Goal: Information Seeking & Learning: Learn about a topic

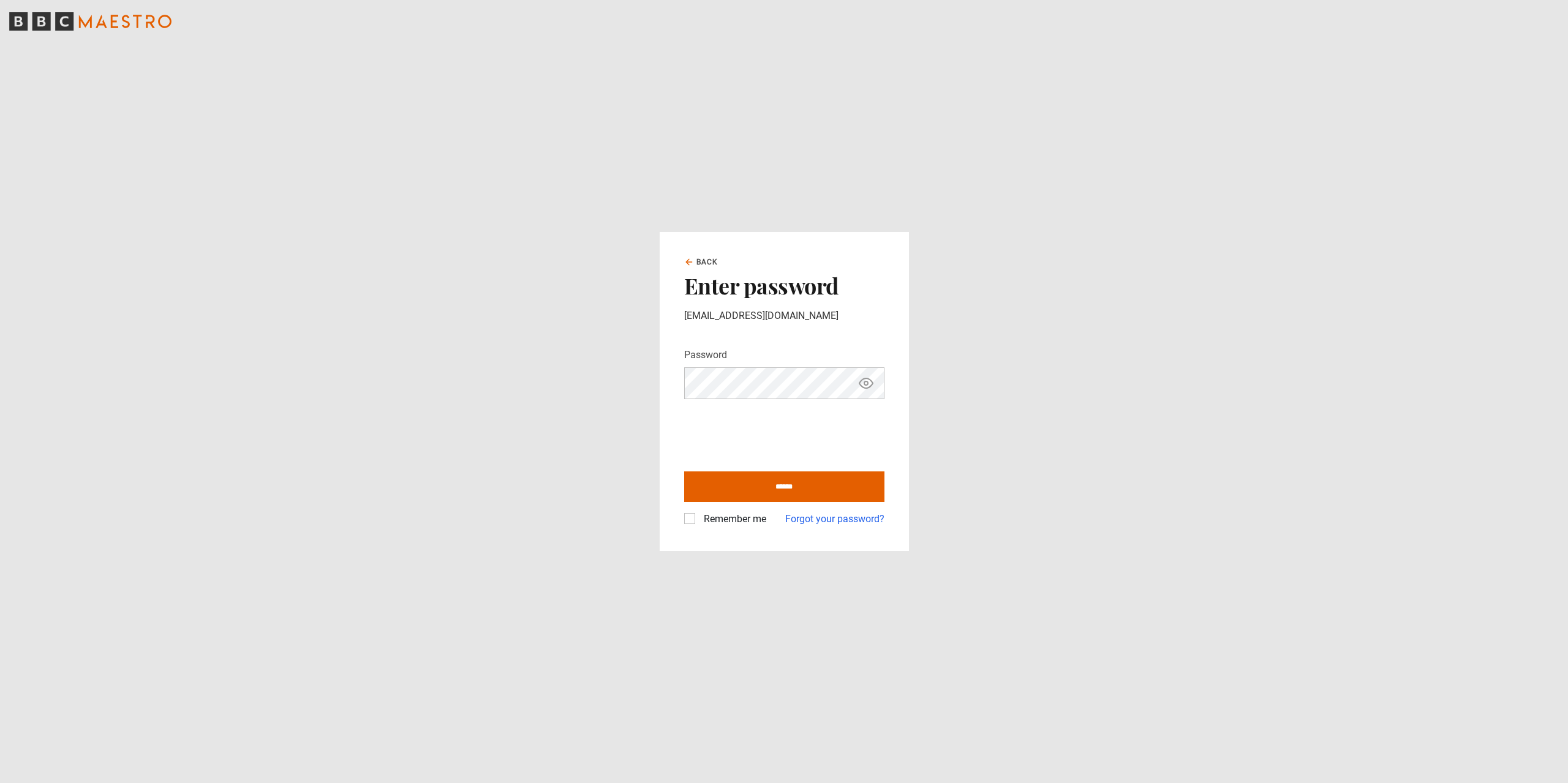
click at [699, 521] on label "Remember me" at bounding box center [732, 519] width 67 height 15
click at [768, 490] on input "******" at bounding box center [784, 487] width 200 height 31
type input "**********"
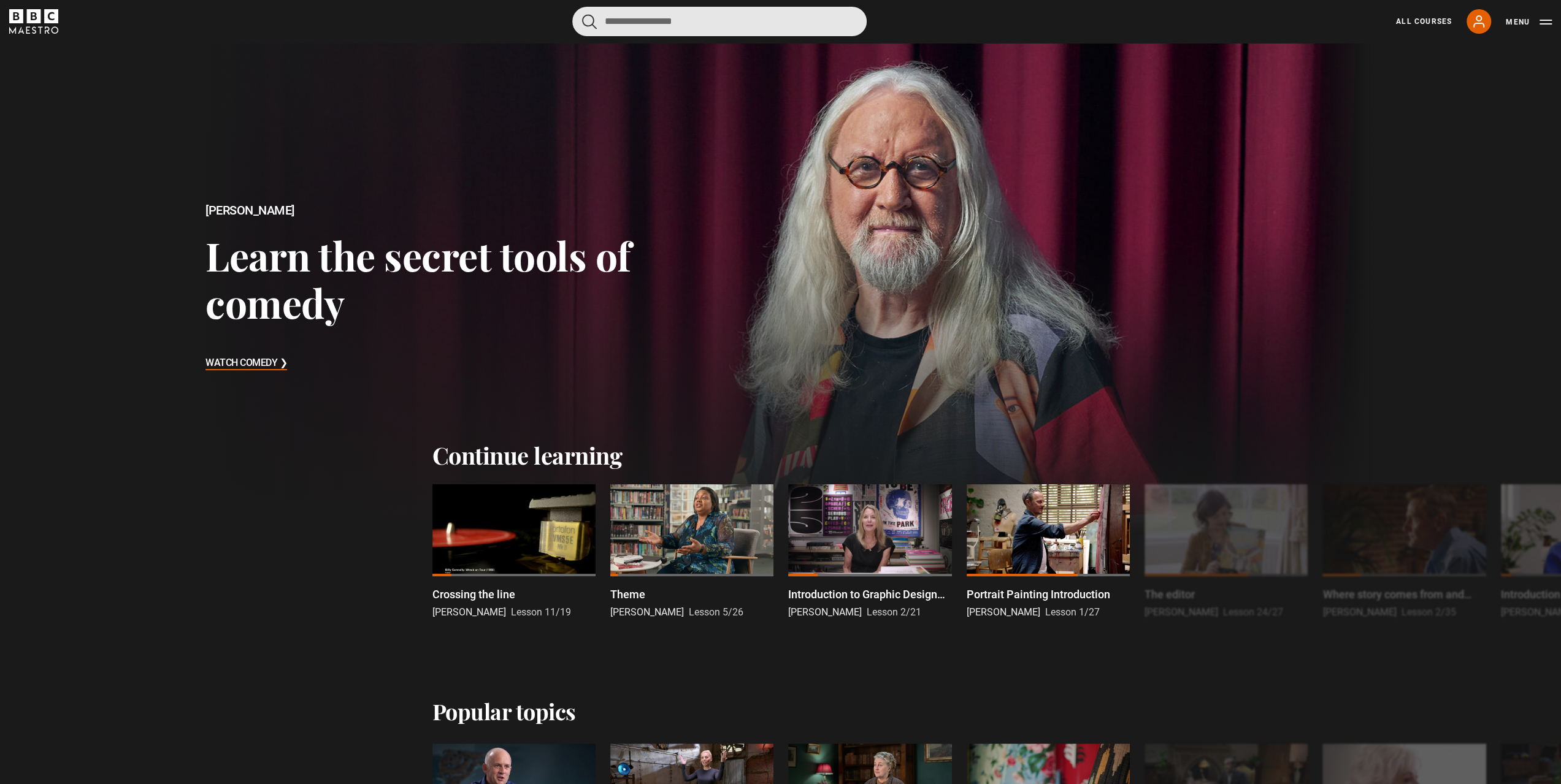
click at [743, 17] on input "Search" at bounding box center [719, 21] width 295 height 29
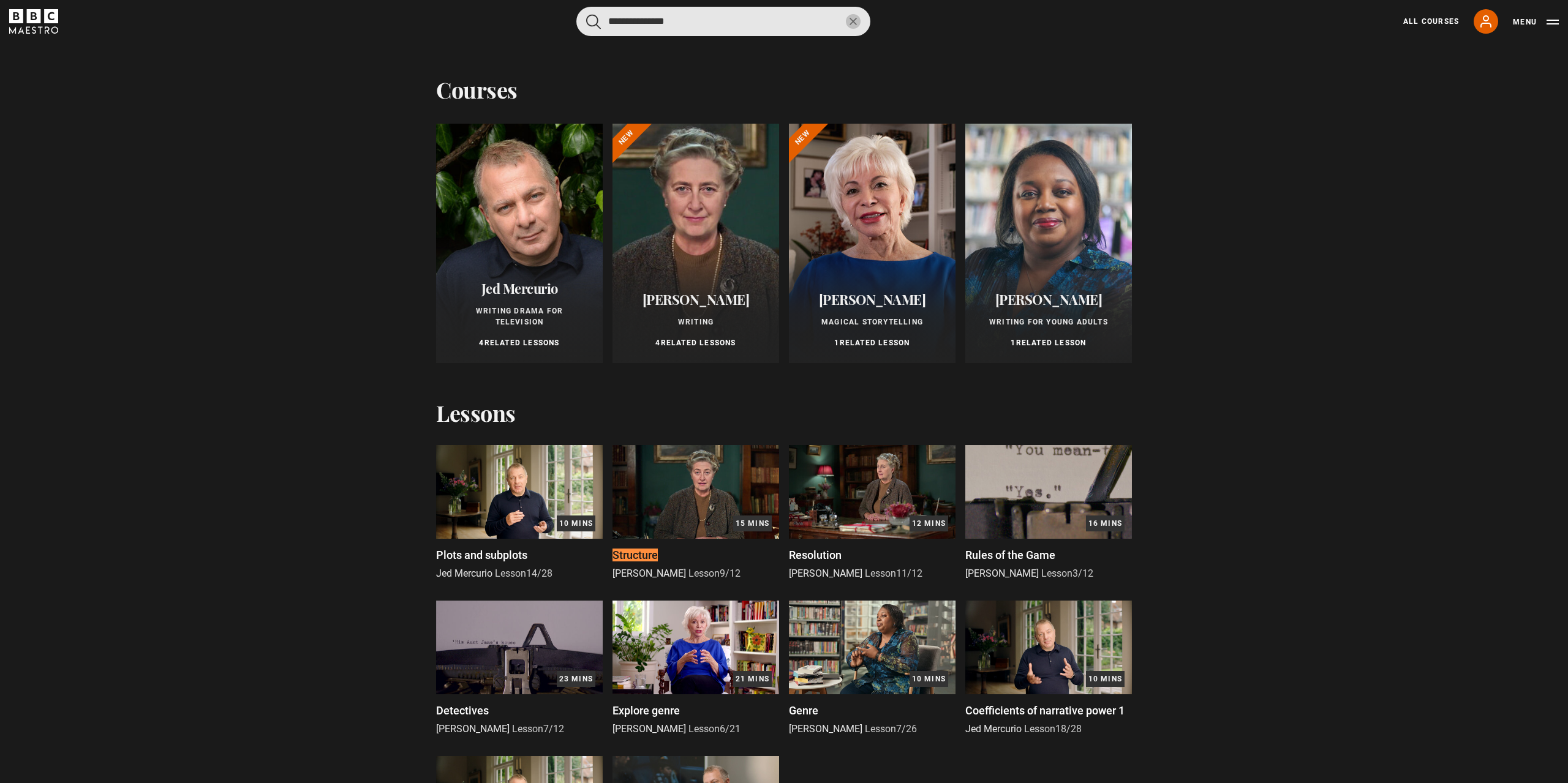
scroll to position [163, 0]
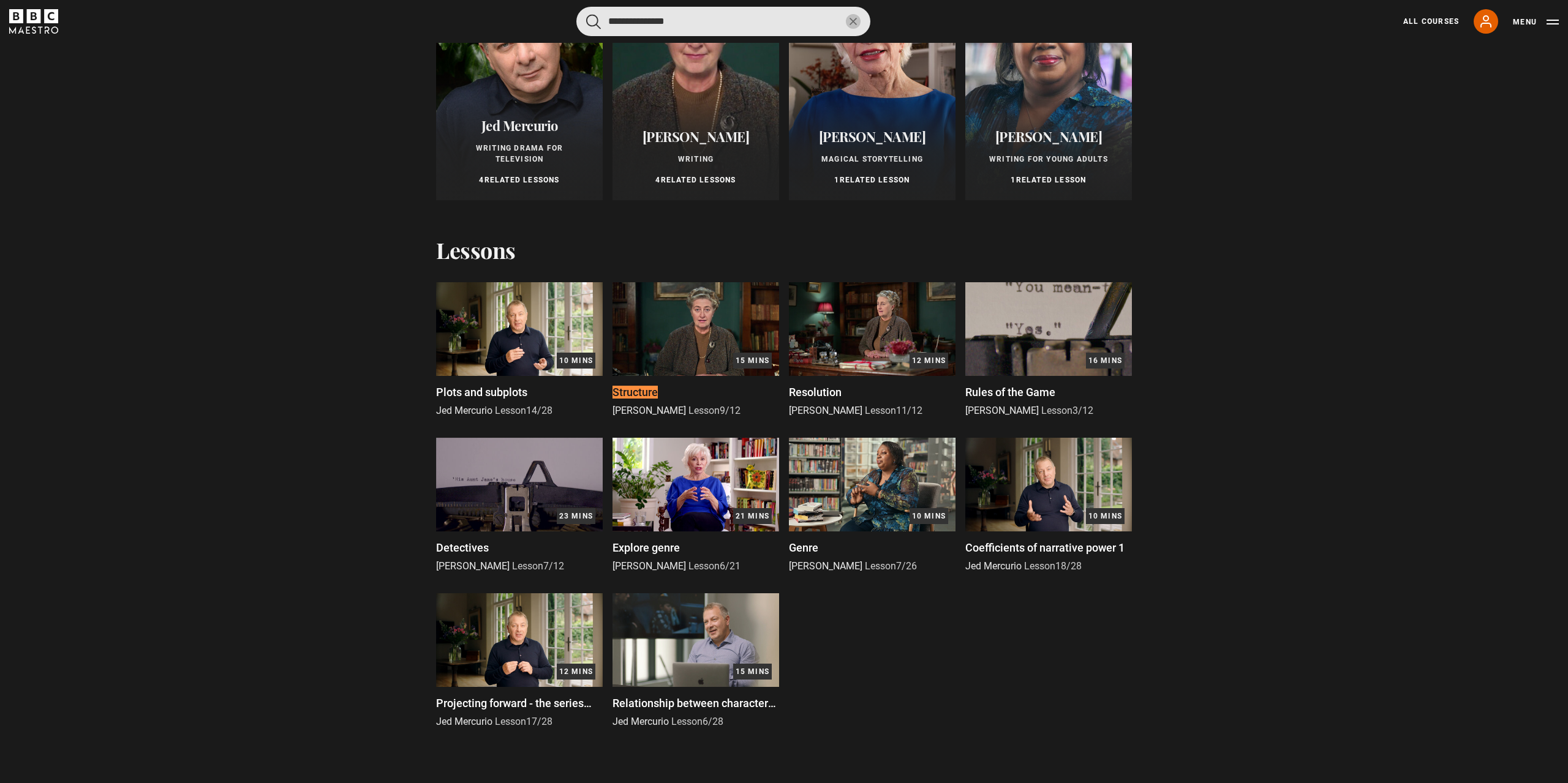
type input "**********"
click at [1497, 545] on div "Courses Previous courses Next courses [PERSON_NAME] Writing Drama for Televisio…" at bounding box center [784, 414] width 1568 height 744
click at [671, 334] on img at bounding box center [696, 329] width 167 height 94
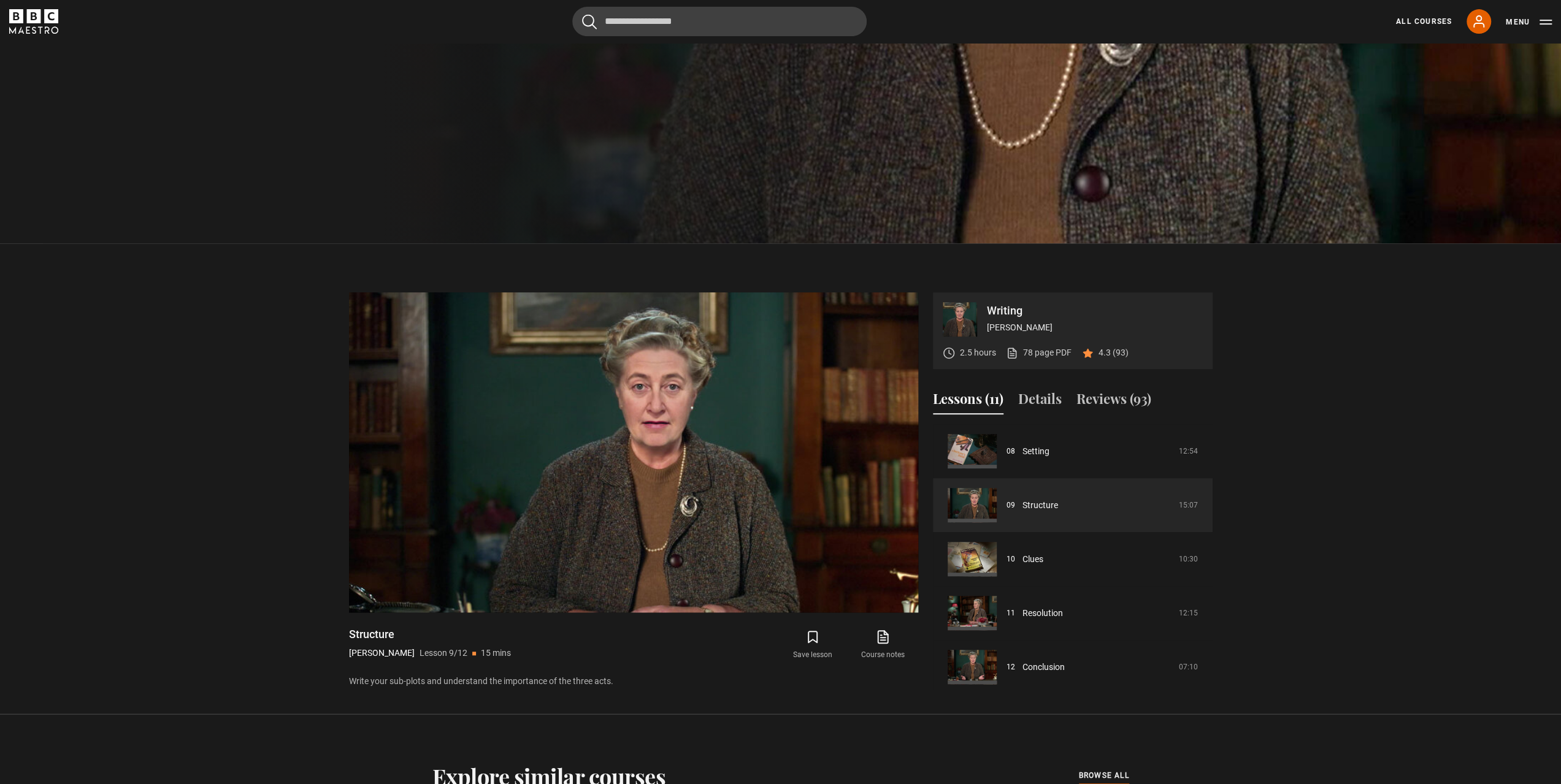
scroll to position [627, 0]
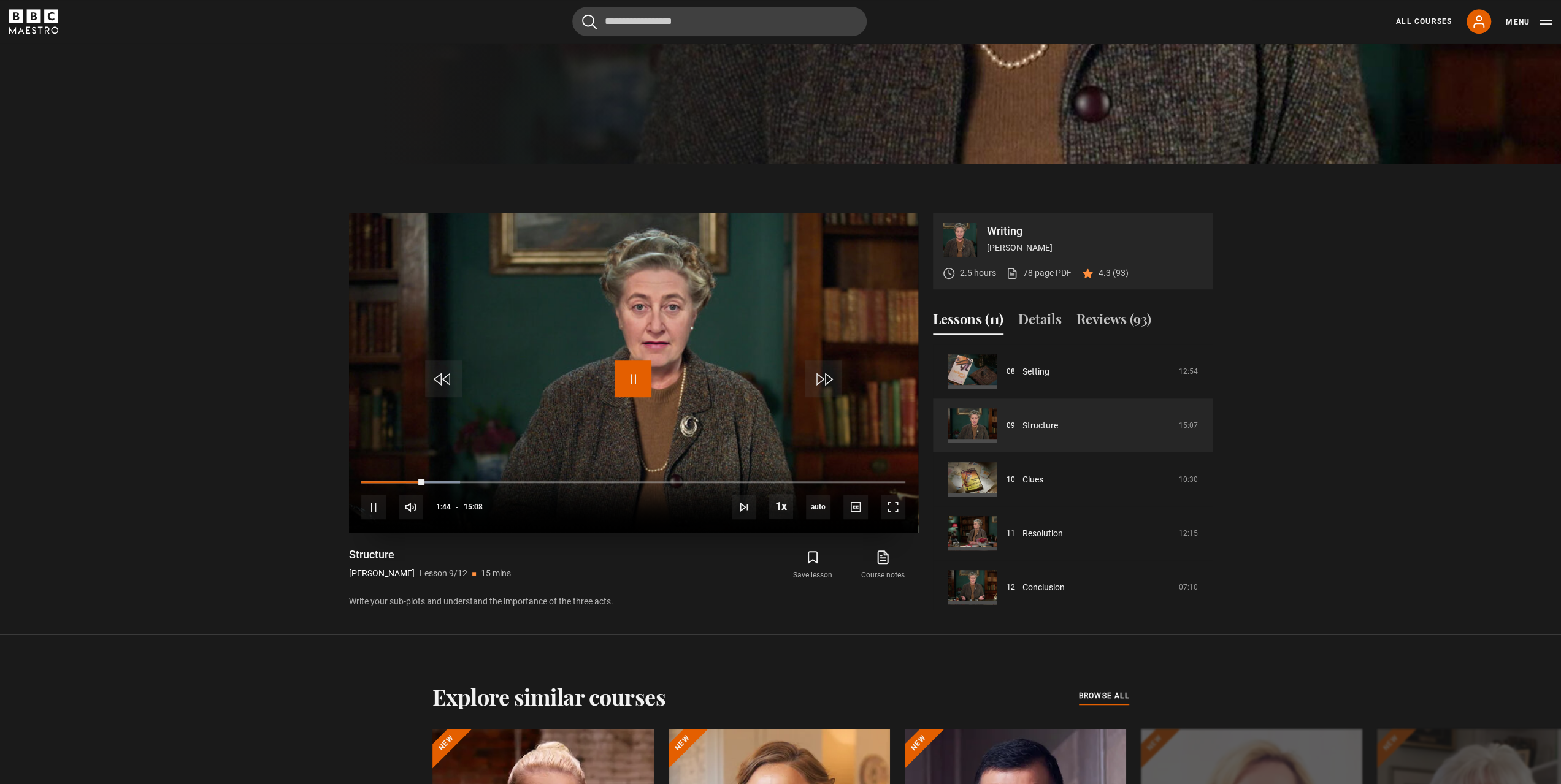
click at [640, 373] on span "Video Player" at bounding box center [633, 379] width 37 height 37
click at [635, 377] on span "Video Player" at bounding box center [633, 379] width 37 height 37
click at [375, 511] on span "Video Player" at bounding box center [373, 506] width 24 height 24
click at [366, 508] on span "Video Player" at bounding box center [373, 506] width 24 height 24
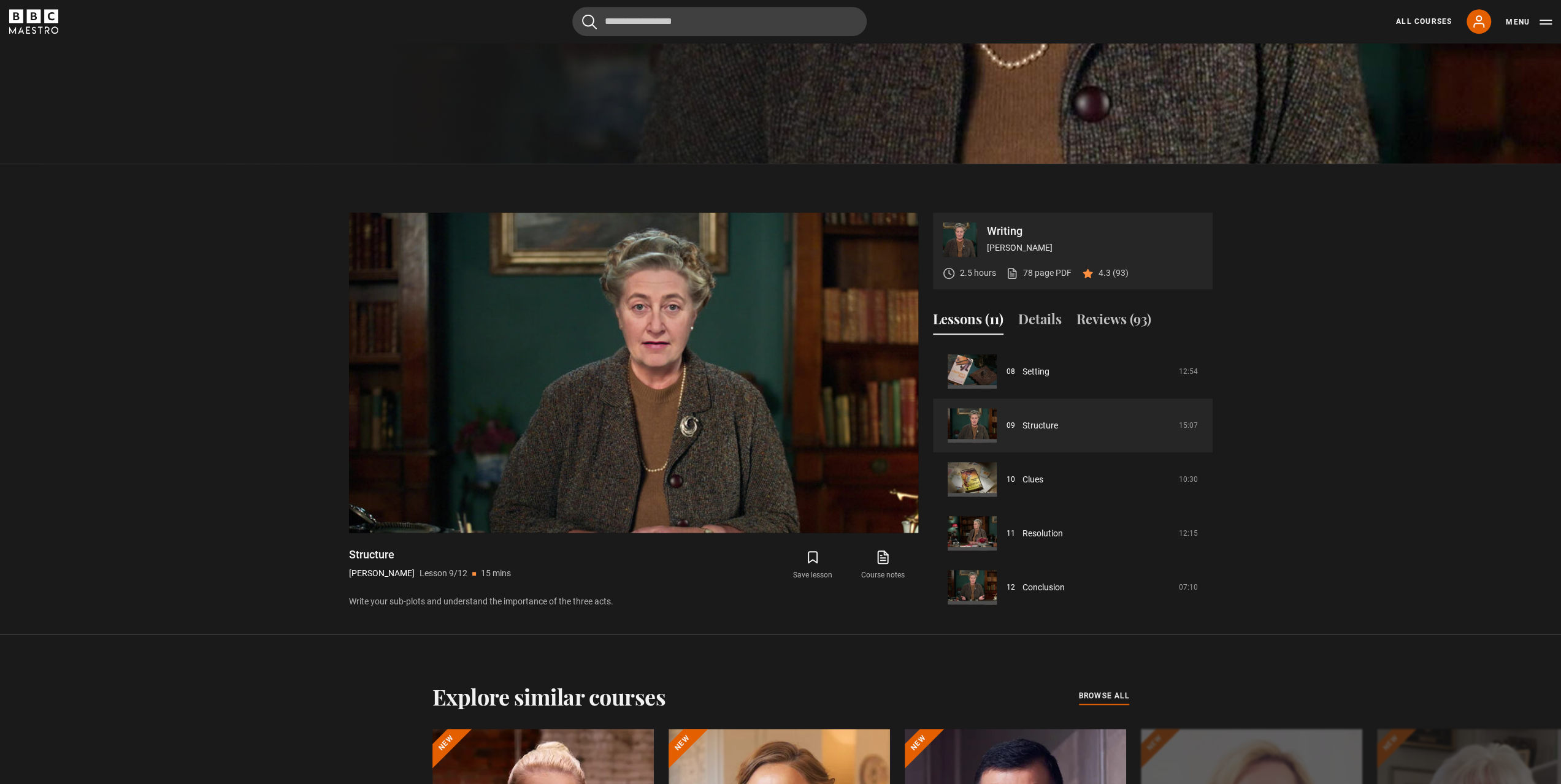
drag, startPoint x: 345, startPoint y: 573, endPoint x: 418, endPoint y: 588, distance: 74.5
click at [411, 576] on div "Writing [PERSON_NAME] 2.5 hours 78 page PDF (opens in new tab) 4.3 (93) Video P…" at bounding box center [780, 411] width 884 height 396
copy div "[PERSON_NAME]"
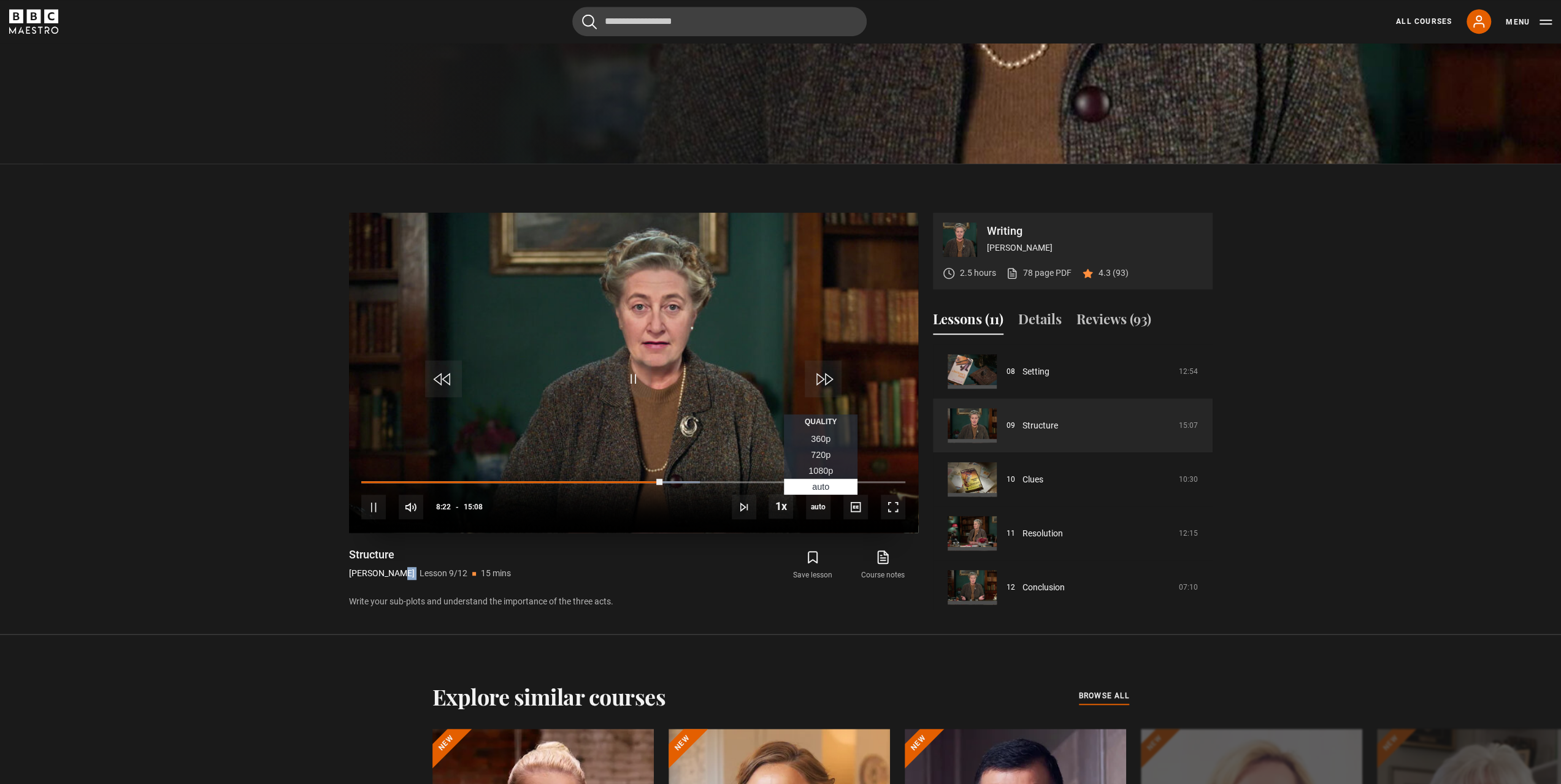
click at [820, 469] on span "1080p" at bounding box center [820, 471] width 24 height 10
copy div "[PERSON_NAME]"
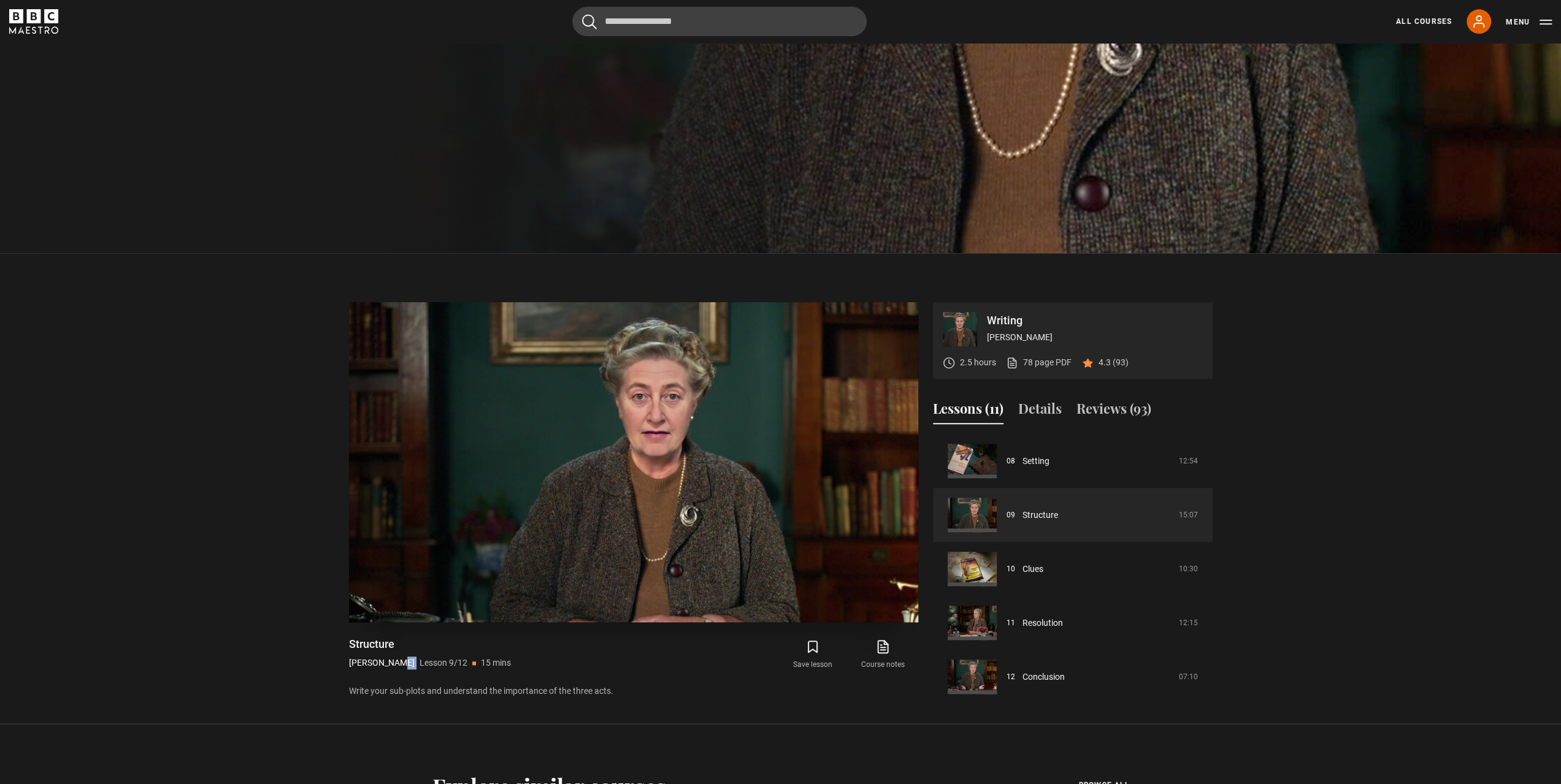
scroll to position [545, 0]
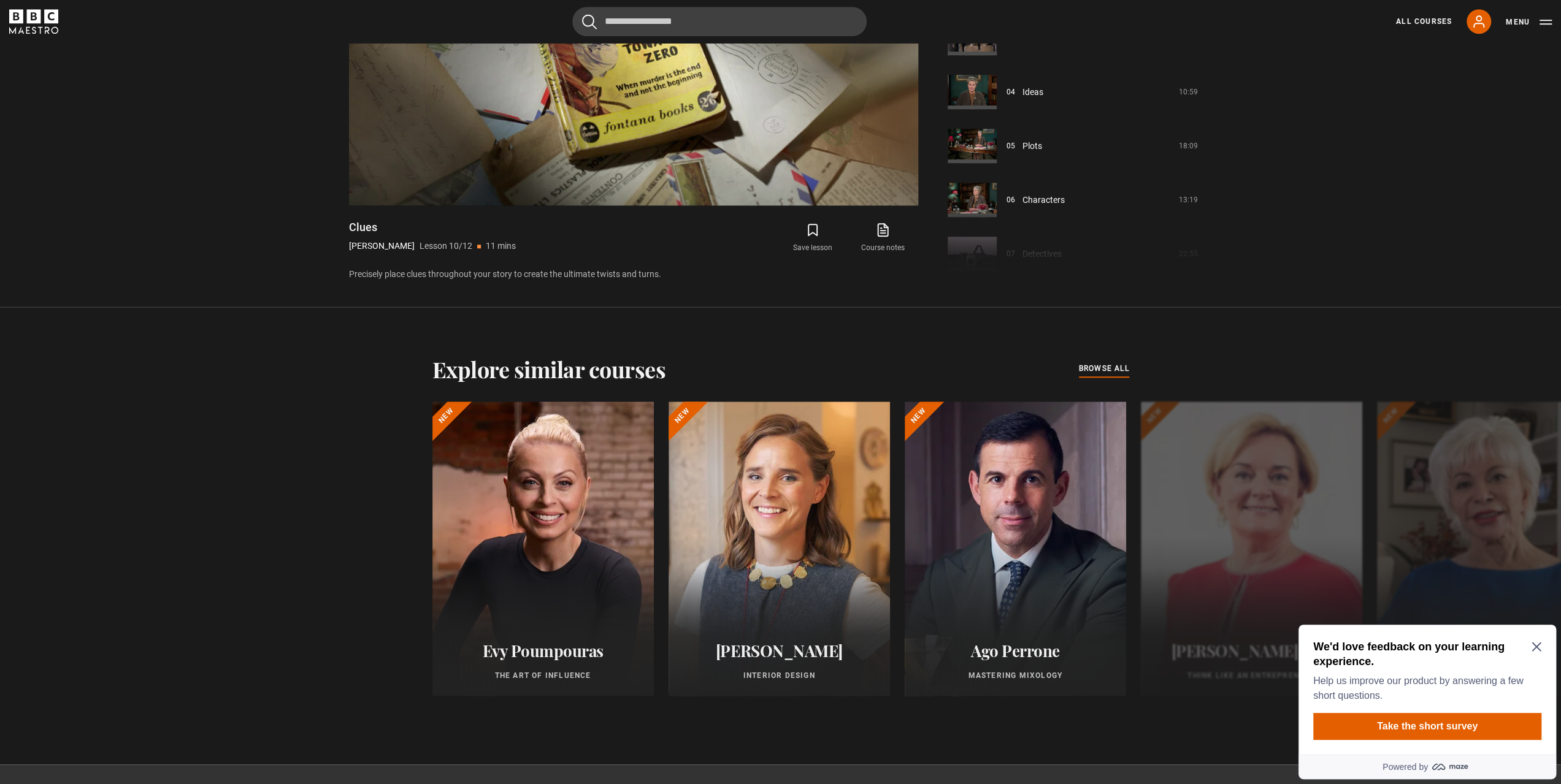
scroll to position [169, 0]
click at [1042, 144] on link "Plots" at bounding box center [1032, 145] width 19 height 13
click at [1023, 144] on link "Plots" at bounding box center [1032, 145] width 19 height 13
click at [1023, 142] on link "Plots" at bounding box center [1032, 145] width 19 height 13
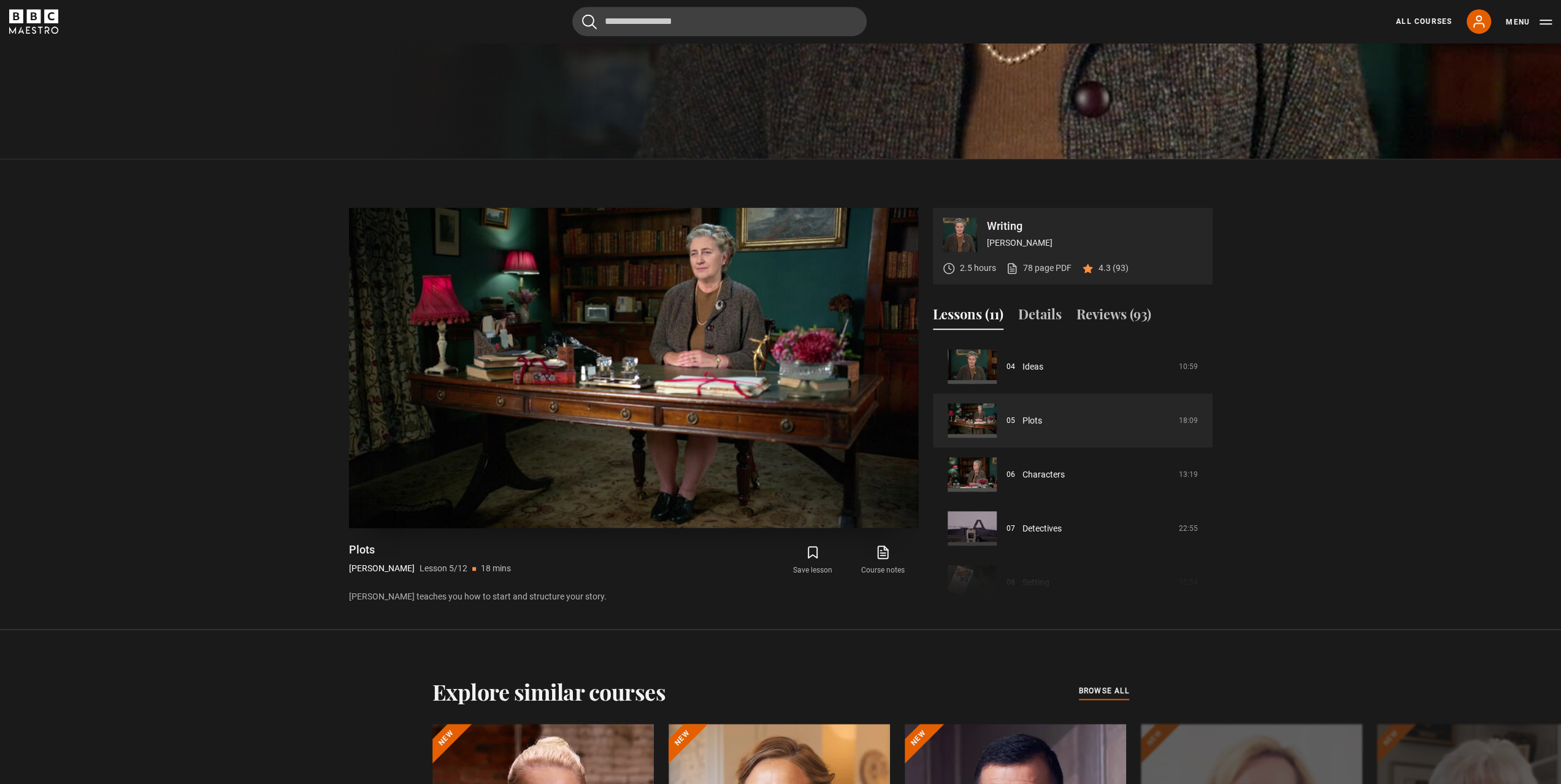
scroll to position [654, 0]
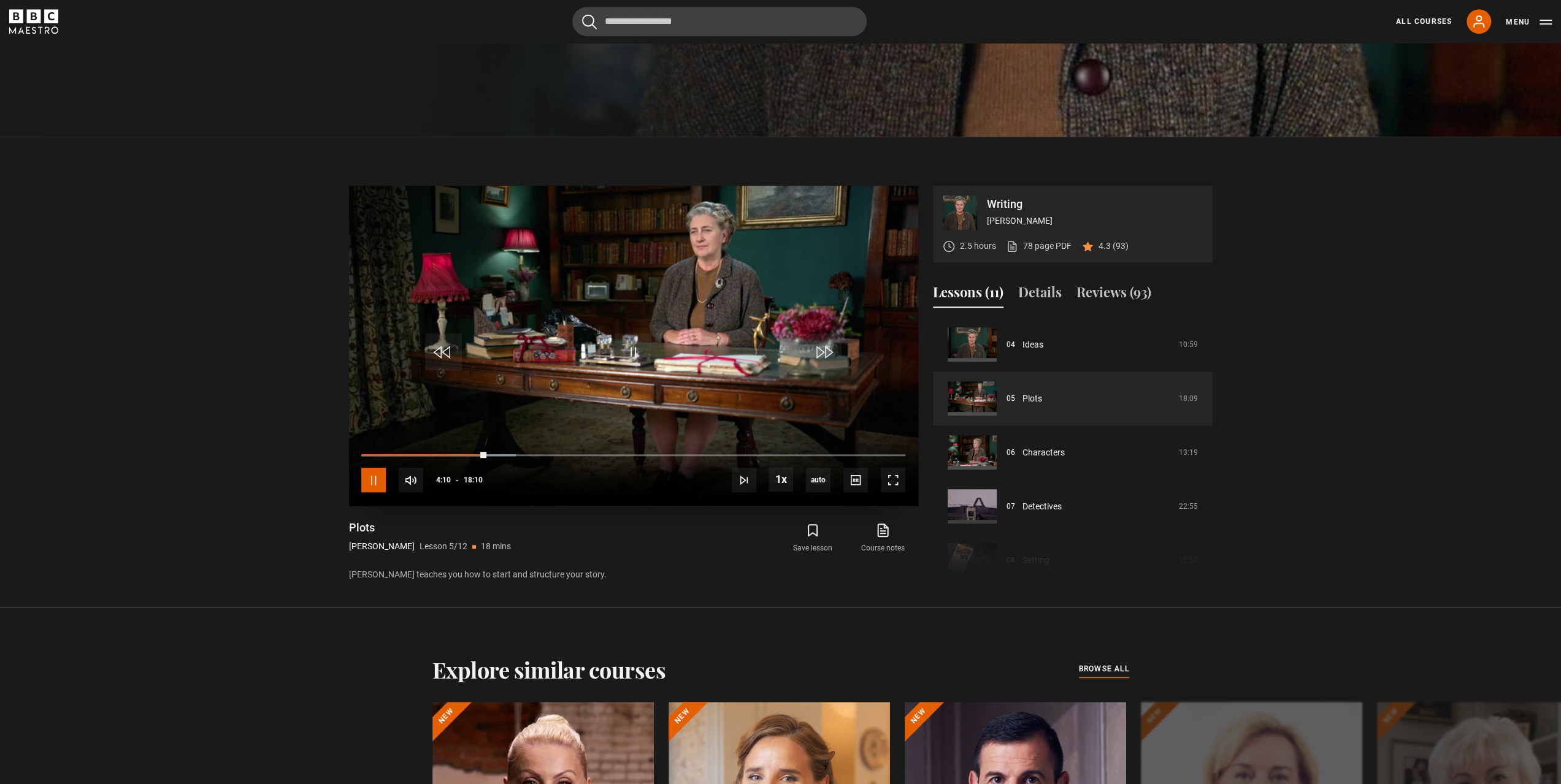
click at [373, 485] on span "Video Player" at bounding box center [373, 480] width 24 height 24
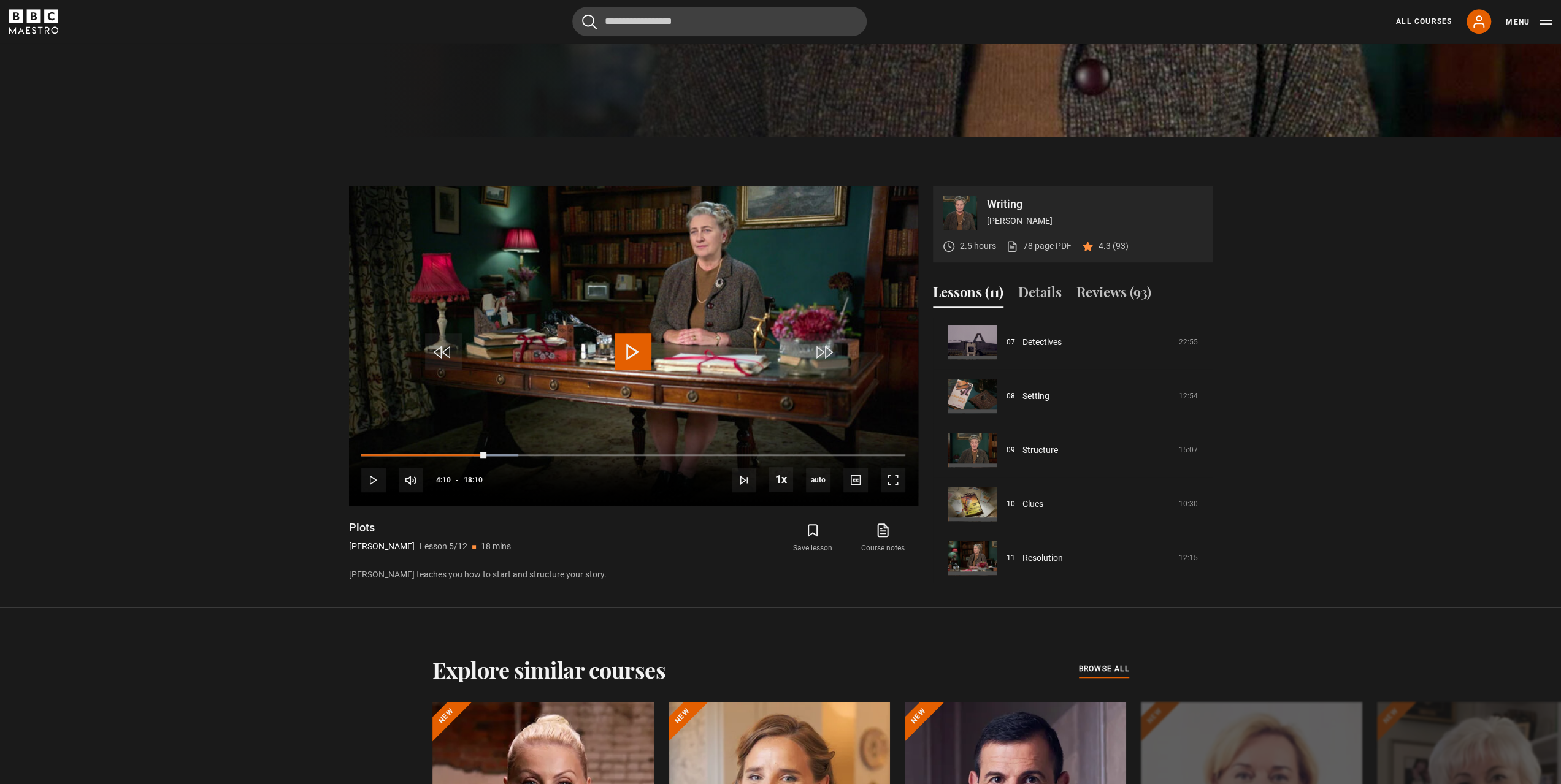
scroll to position [436, 0]
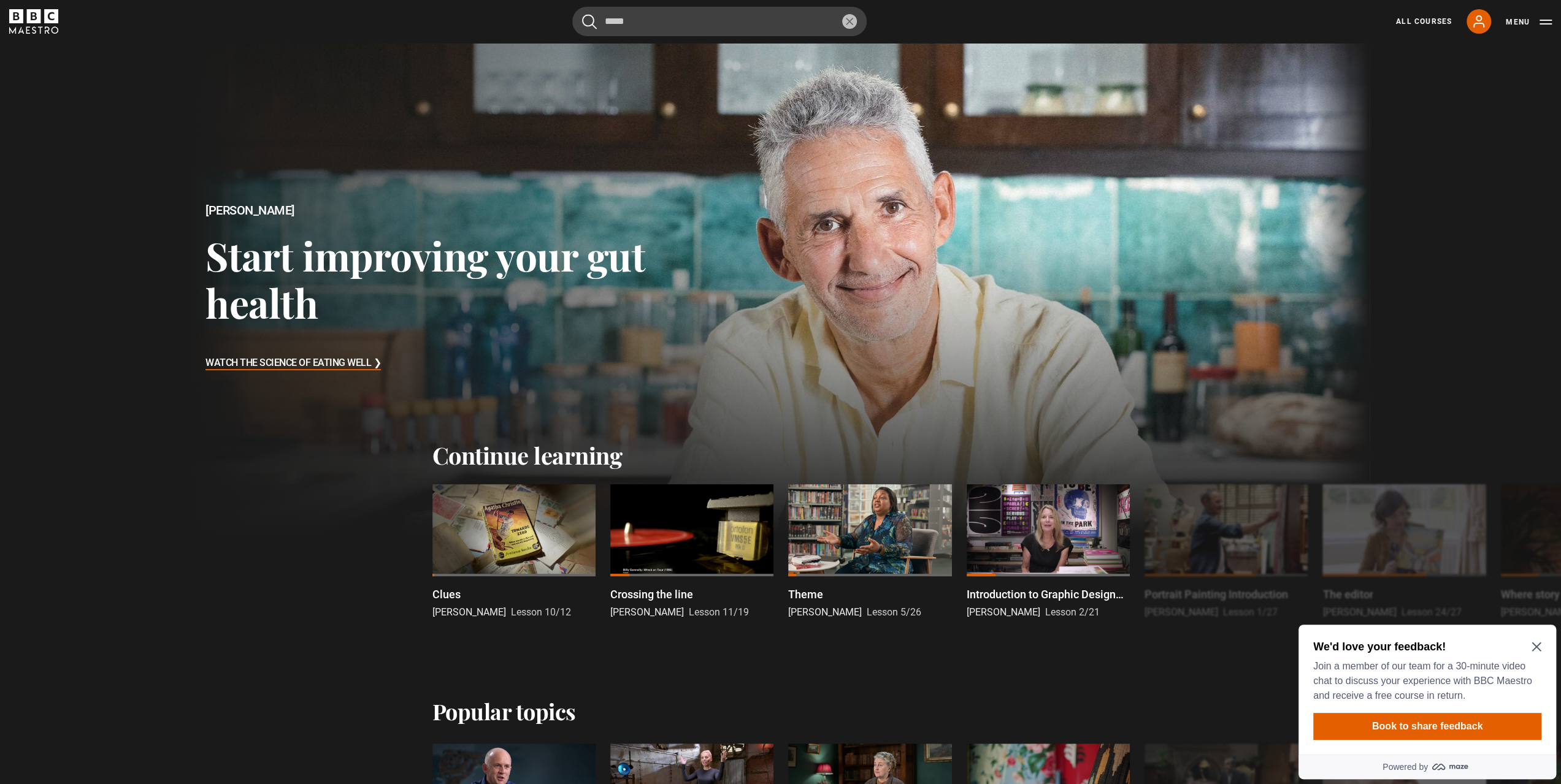
type input "*****"
click at [582, 15] on button "submit" at bounding box center [589, 22] width 15 height 16
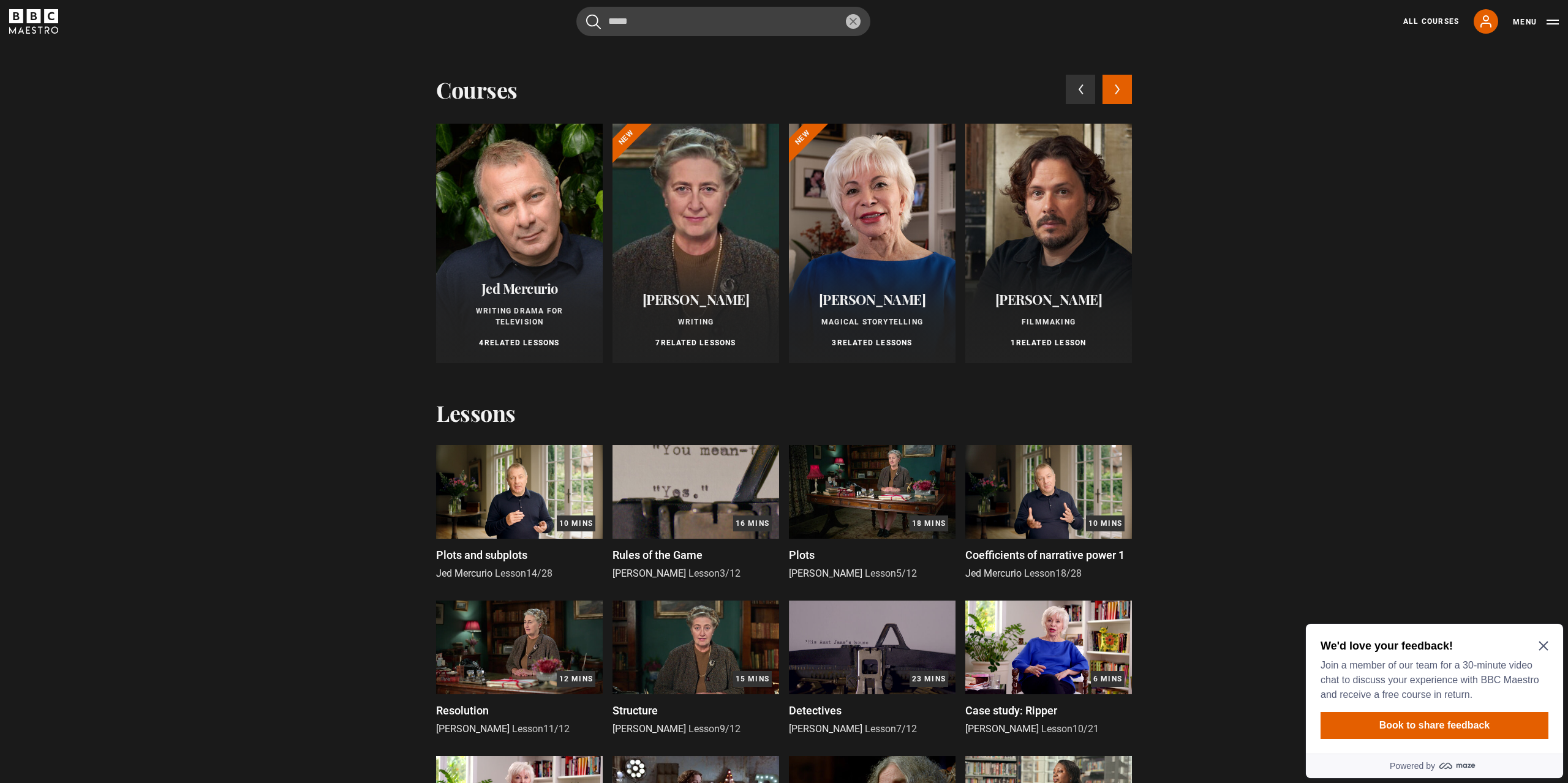
click at [1108, 89] on button "Next courses" at bounding box center [1117, 89] width 29 height 29
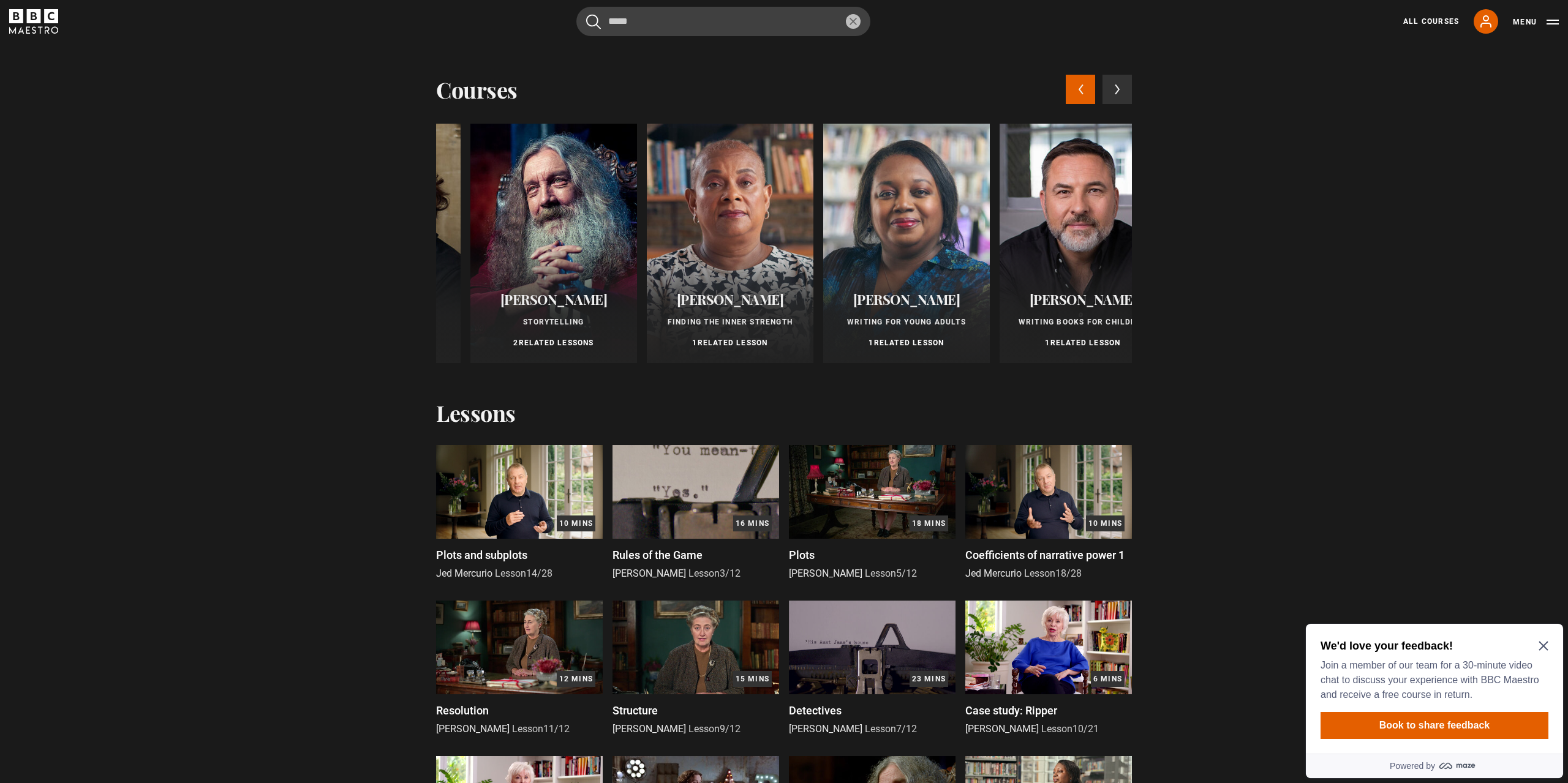
scroll to position [0, 705]
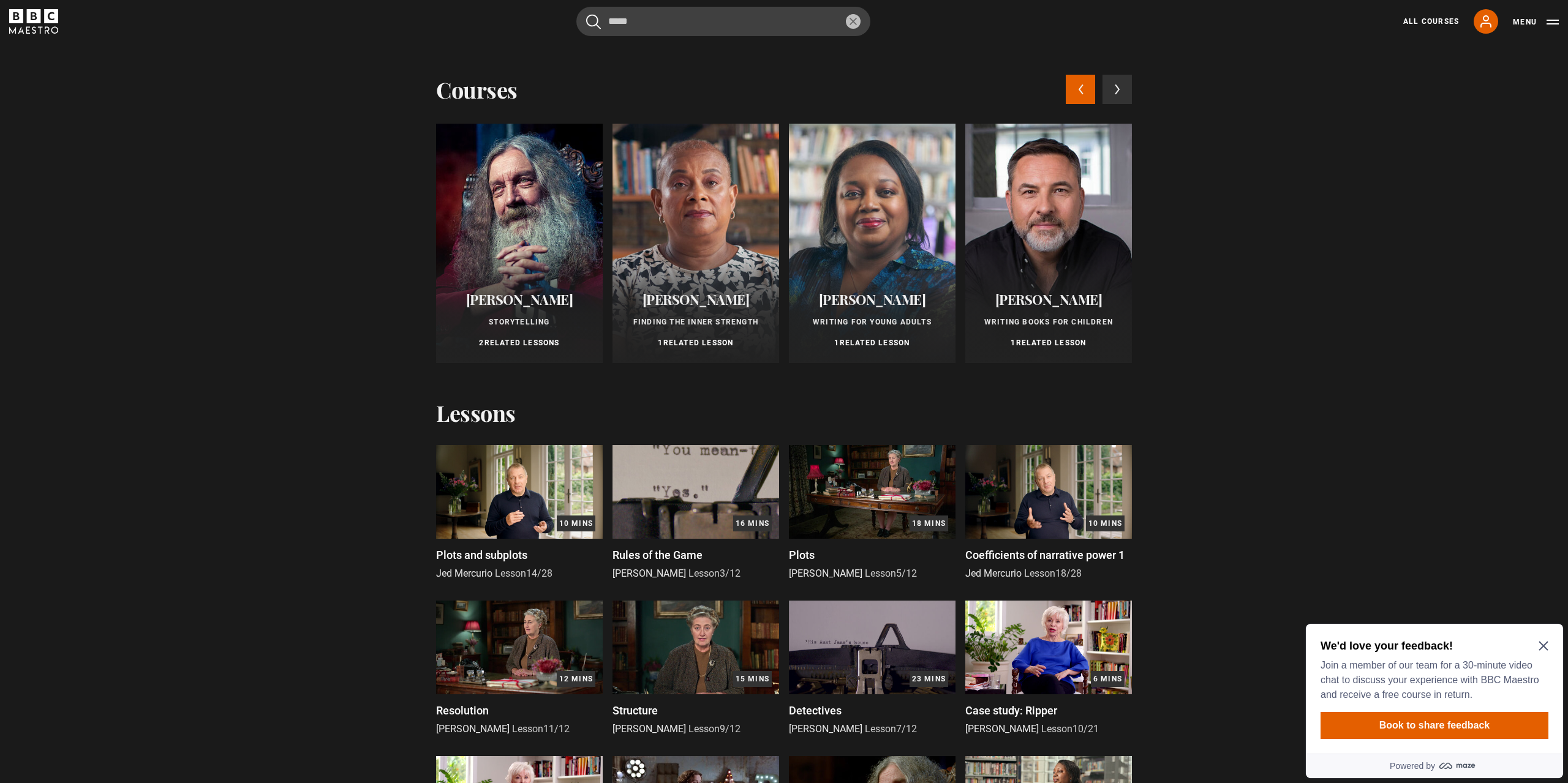
click at [1546, 645] on icon "Close Maze Prompt" at bounding box center [1543, 646] width 10 height 10
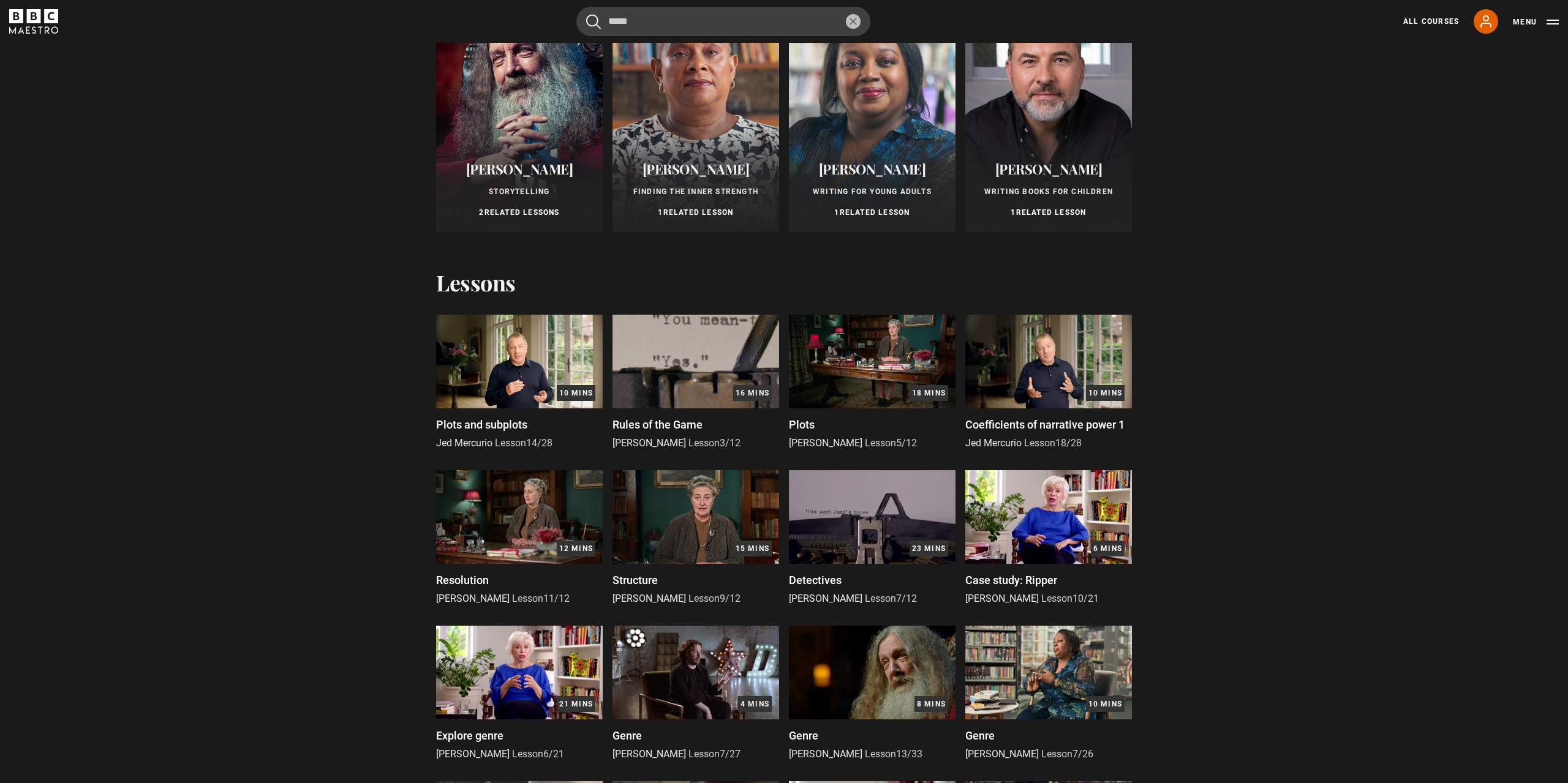
scroll to position [0, 0]
